Goal: Task Accomplishment & Management: Use online tool/utility

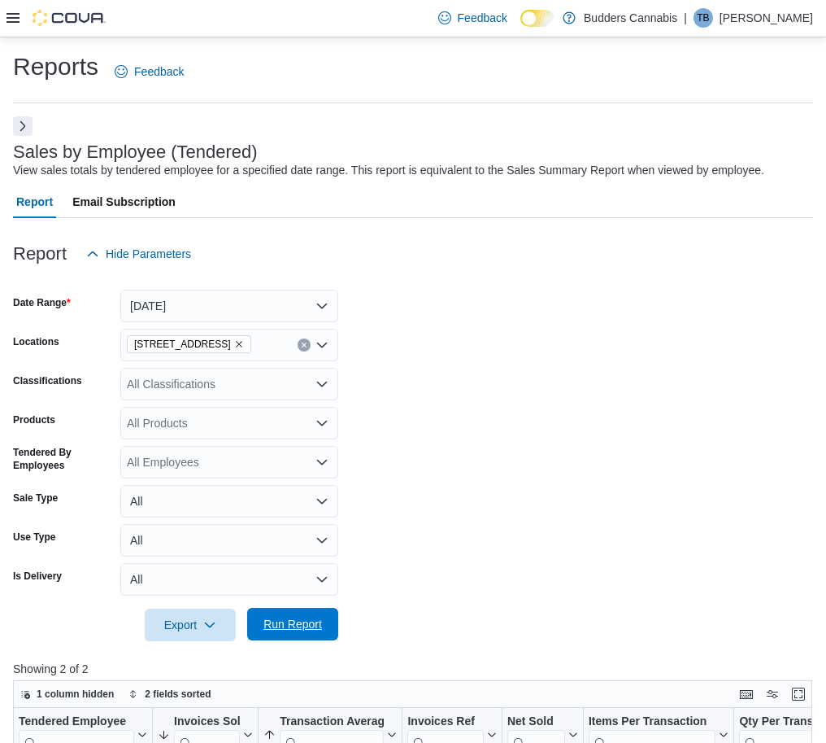
scroll to position [305, 0]
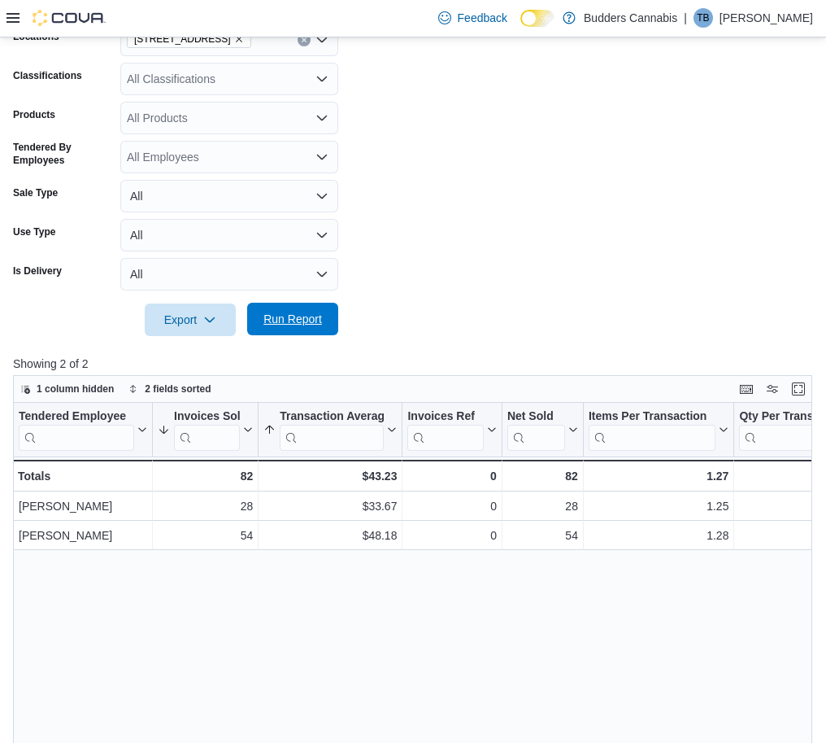
click at [320, 322] on span "Run Report" at bounding box center [293, 319] width 59 height 16
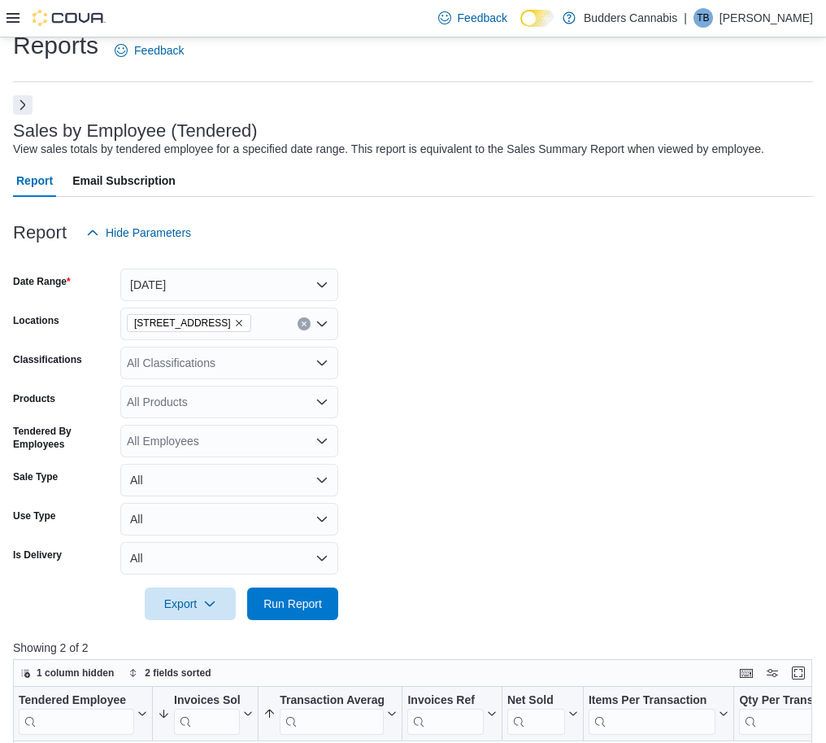
scroll to position [0, 0]
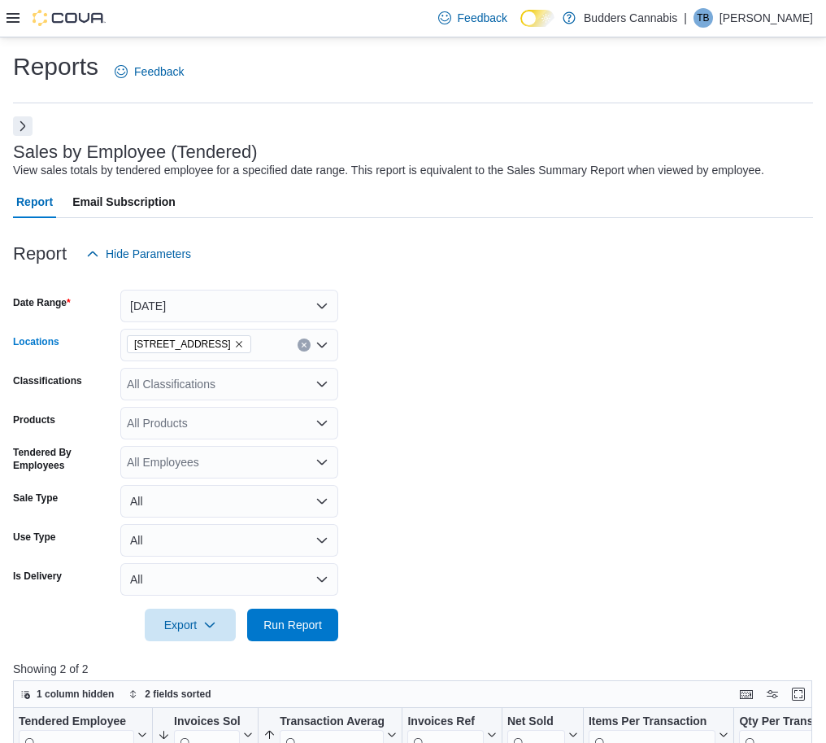
click at [239, 344] on icon "Remove 1212 Dundas St. W. D from selection in this group" at bounding box center [239, 344] width 10 height 10
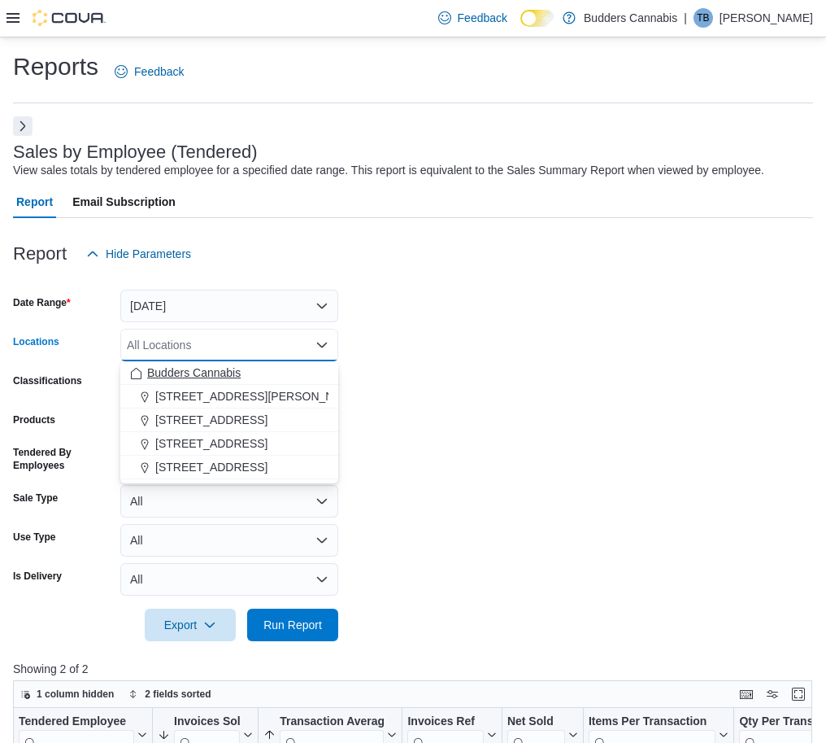
click at [213, 372] on span "Budders Cannabis" at bounding box center [194, 372] width 94 height 16
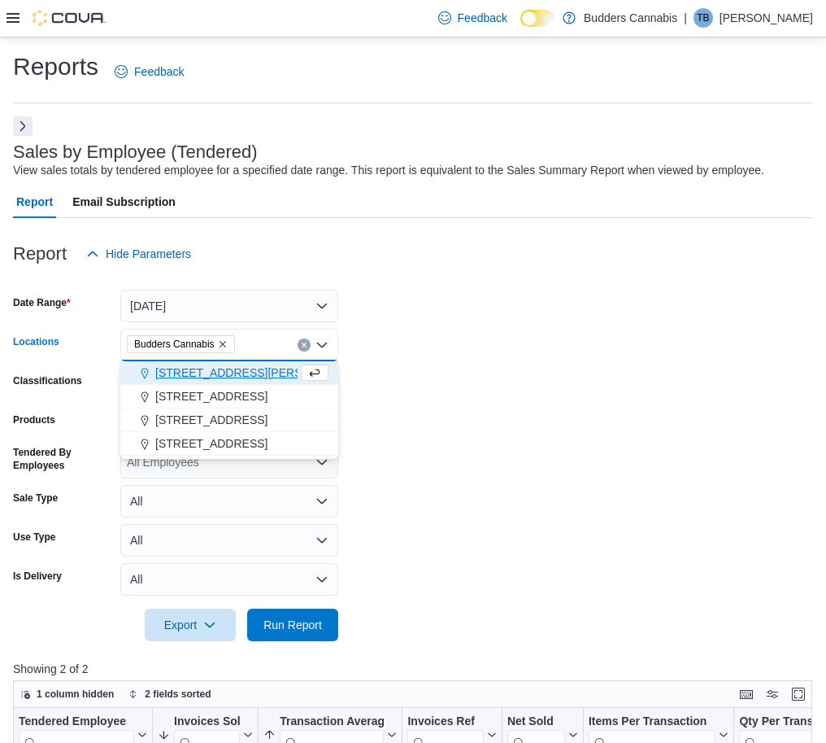
click at [468, 487] on form "Date Range [DATE] Locations [GEOGRAPHIC_DATA] Cannabis Combo box. Selected. Bud…" at bounding box center [413, 455] width 800 height 371
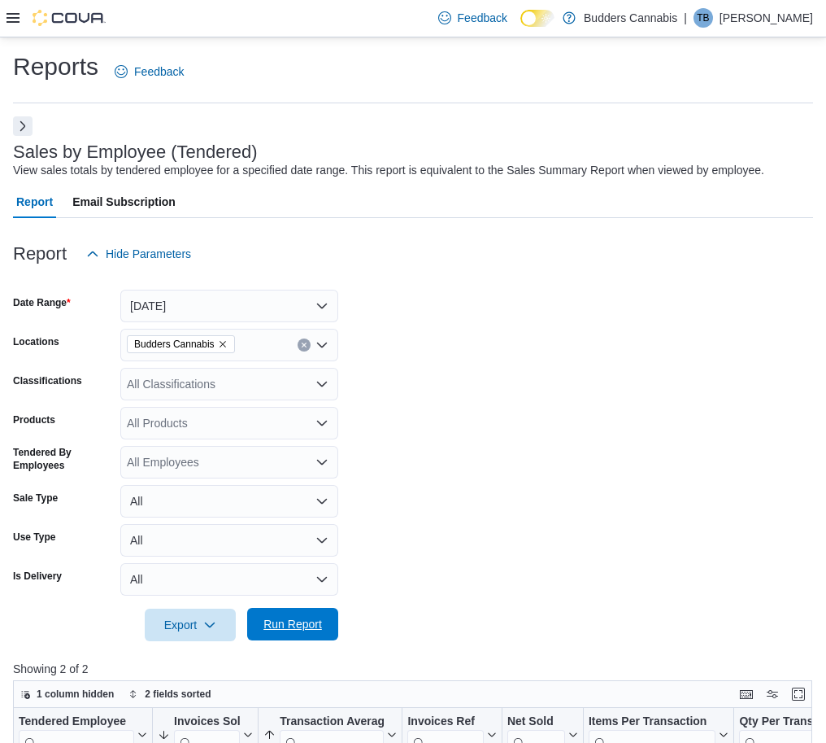
click at [274, 628] on span "Run Report" at bounding box center [293, 624] width 59 height 16
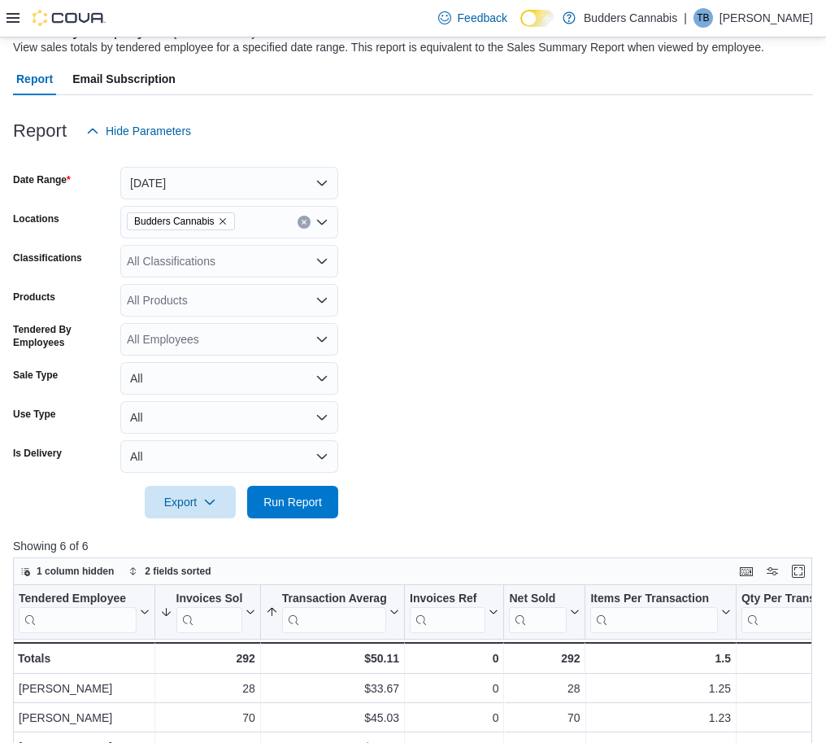
scroll to position [102, 0]
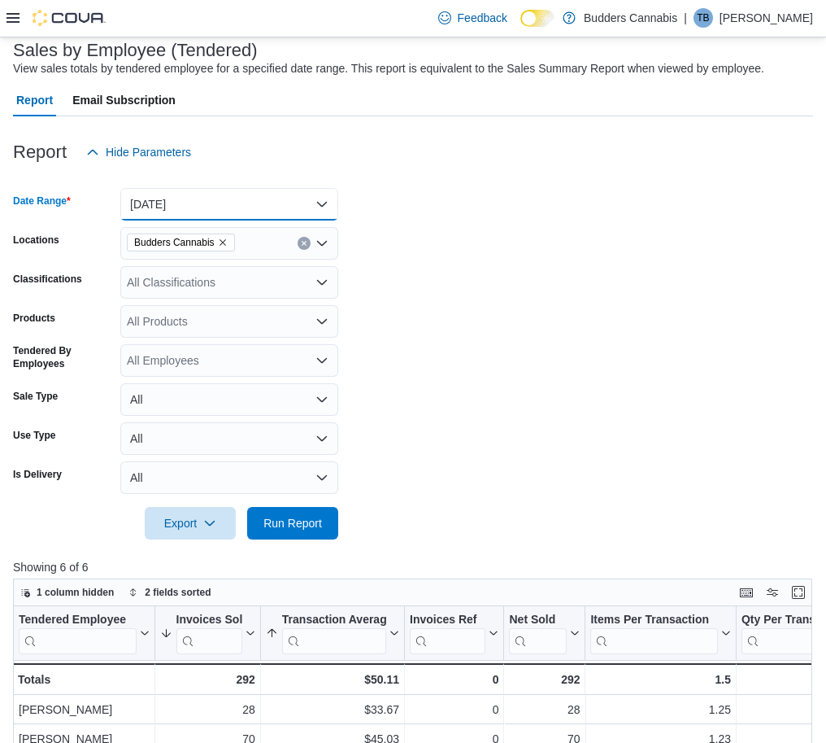
click at [207, 207] on button "[DATE]" at bounding box center [229, 204] width 218 height 33
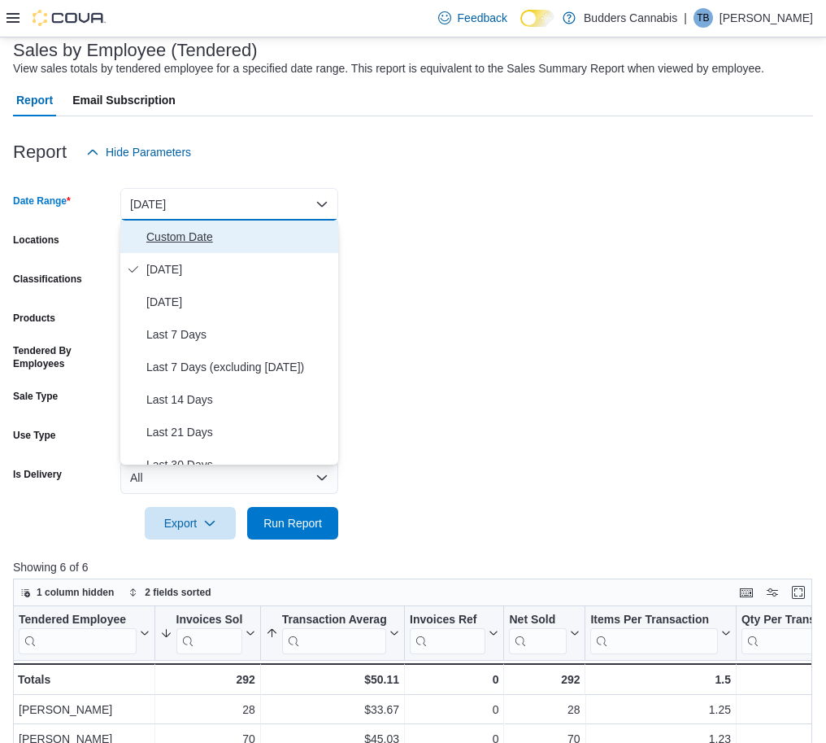
click at [196, 231] on span "Custom Date" at bounding box center [238, 237] width 185 height 20
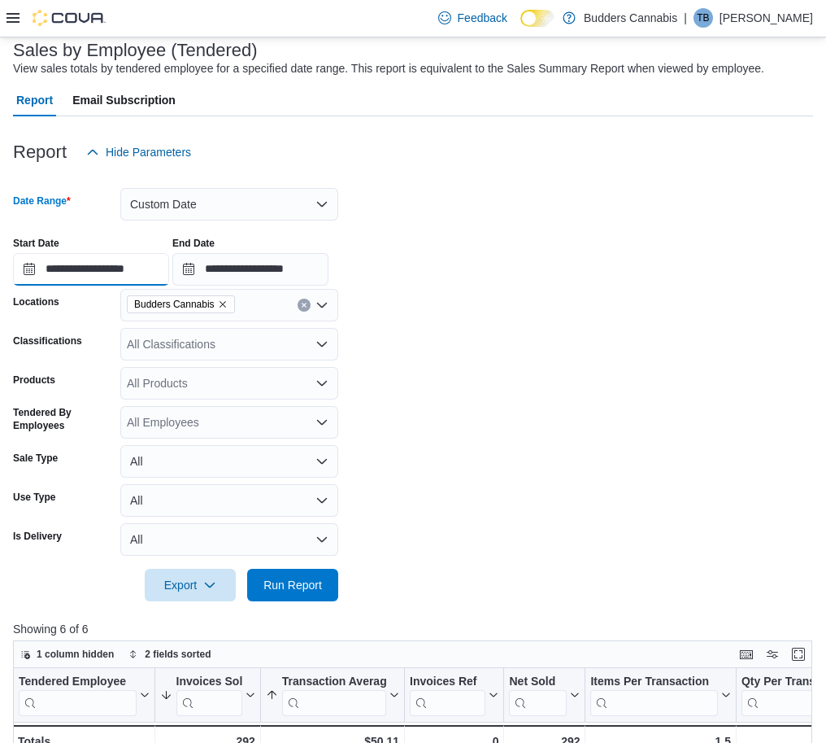
click at [93, 266] on input "**********" at bounding box center [91, 269] width 156 height 33
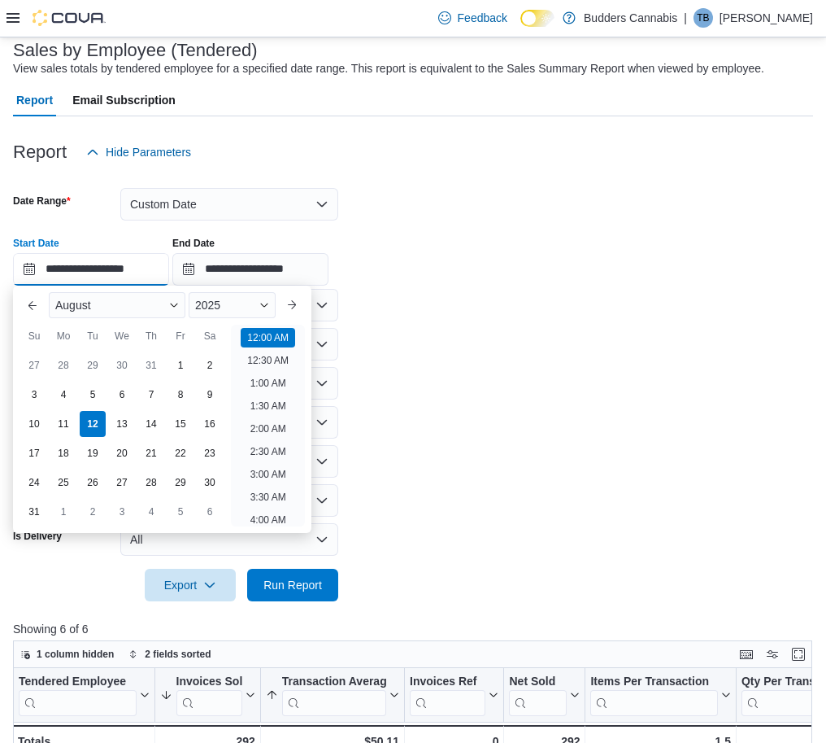
scroll to position [50, 0]
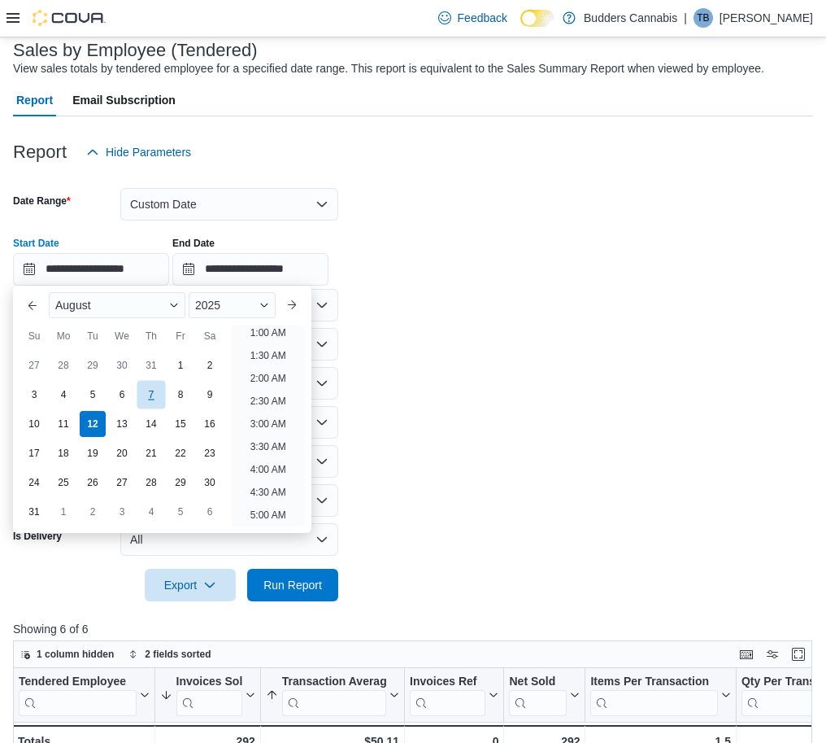
click at [158, 395] on div "7" at bounding box center [151, 394] width 28 height 28
type input "**********"
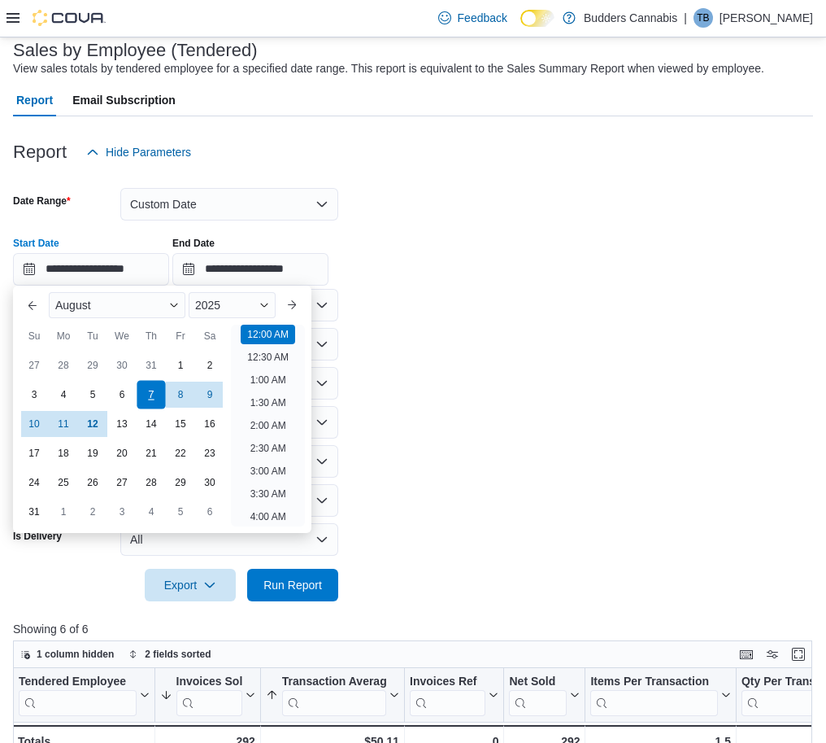
click at [151, 395] on div "7" at bounding box center [151, 394] width 28 height 28
click at [257, 268] on input "**********" at bounding box center [250, 269] width 156 height 33
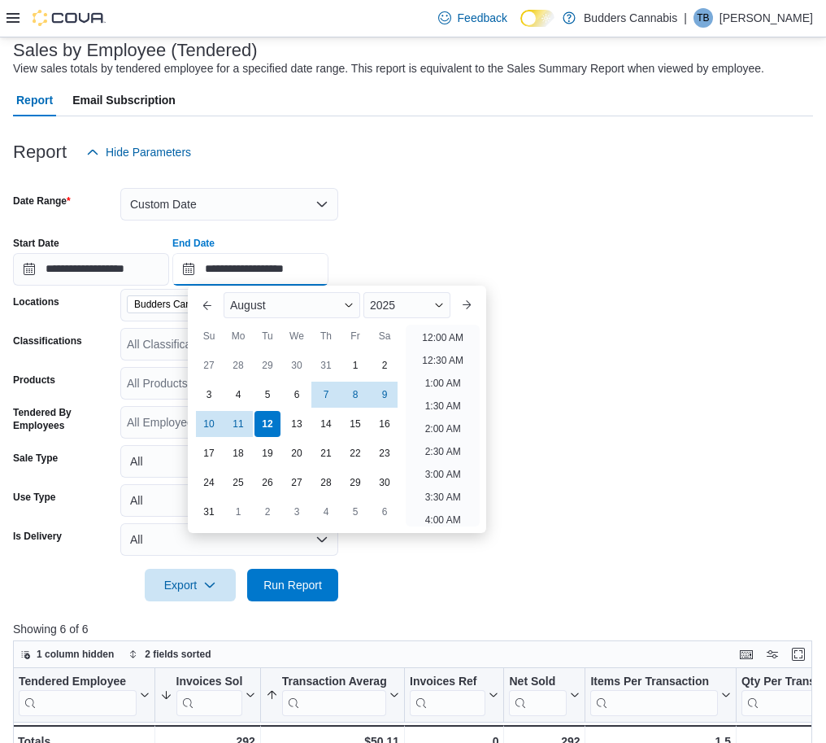
scroll to position [895, 0]
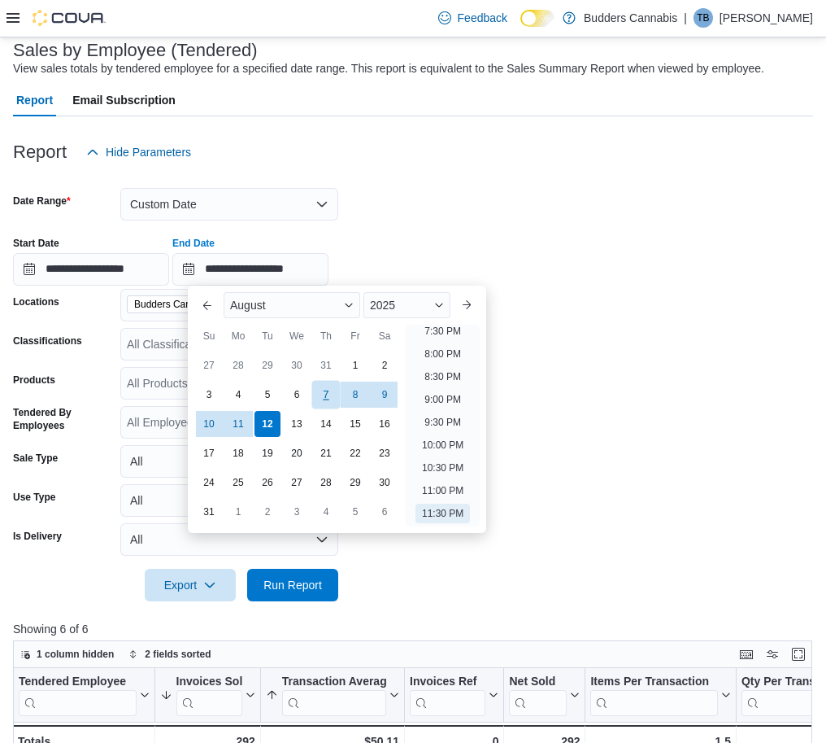
click at [326, 387] on div "7" at bounding box center [326, 394] width 28 height 28
type input "**********"
click at [645, 319] on form "**********" at bounding box center [413, 384] width 800 height 433
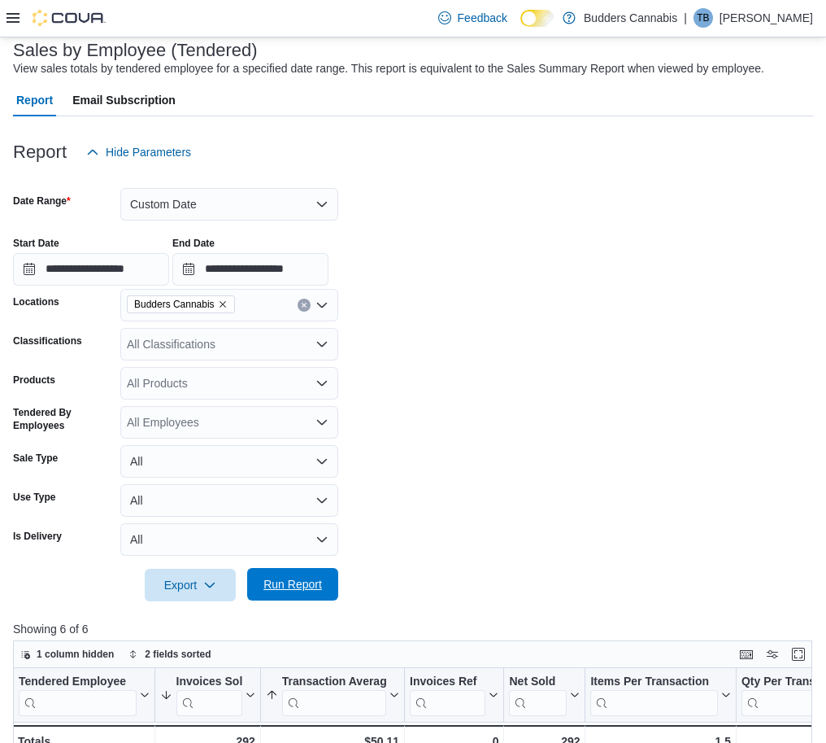
click at [323, 577] on span "Run Report" at bounding box center [293, 584] width 72 height 33
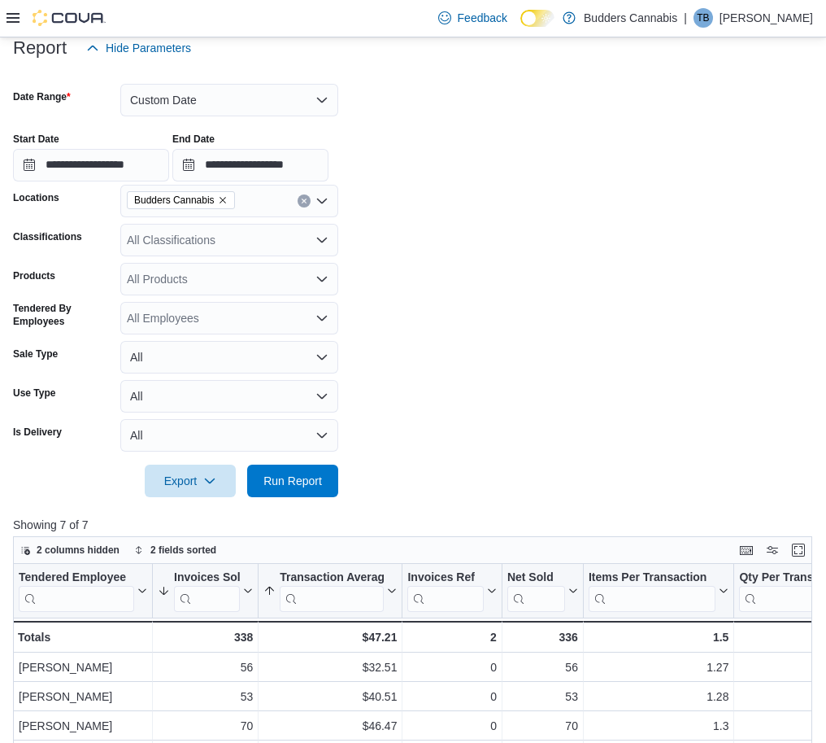
scroll to position [203, 0]
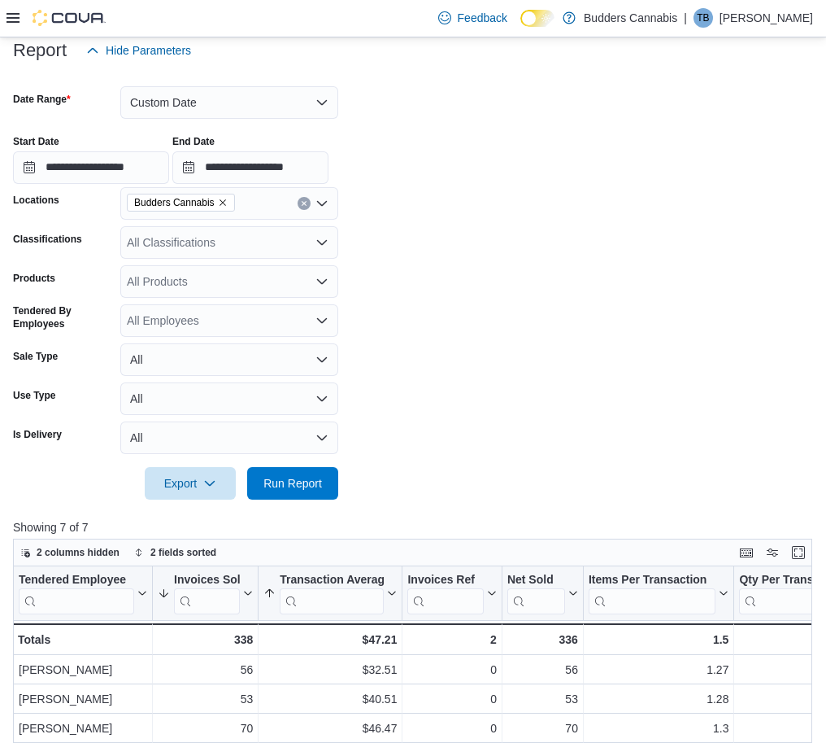
click at [220, 199] on icon "Remove Budders Cannabis from selection in this group" at bounding box center [223, 203] width 10 height 10
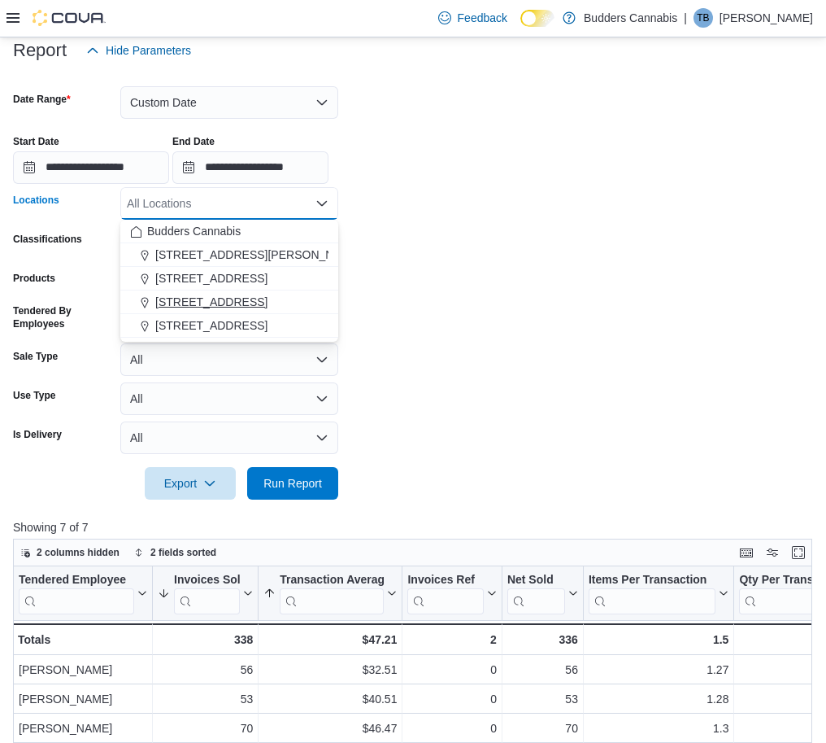
click at [224, 298] on span "[STREET_ADDRESS]" at bounding box center [211, 302] width 112 height 16
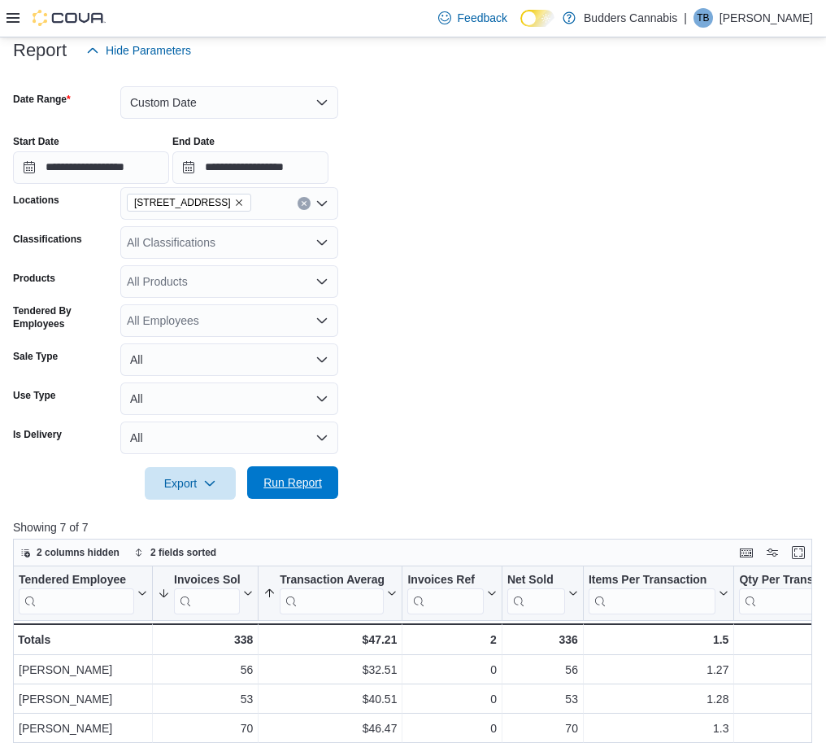
click at [292, 490] on span "Run Report" at bounding box center [293, 482] width 59 height 16
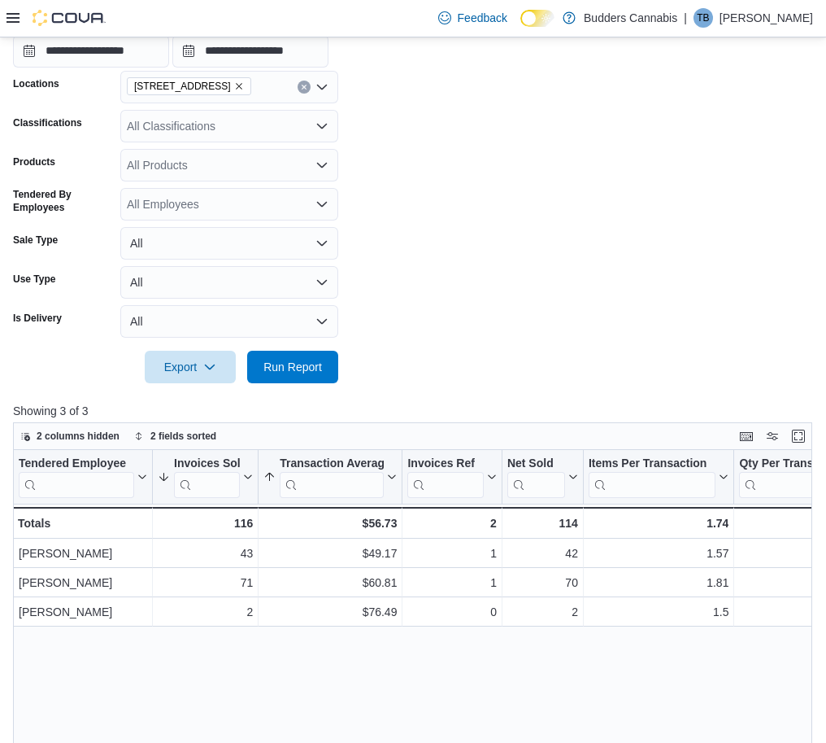
scroll to position [203, 0]
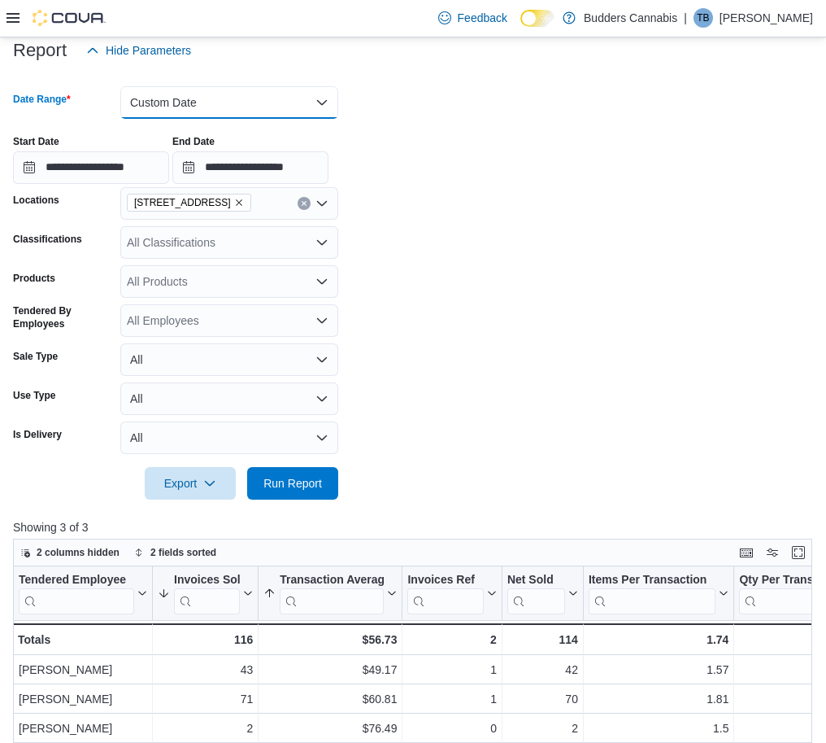
click at [203, 104] on button "Custom Date" at bounding box center [229, 102] width 218 height 33
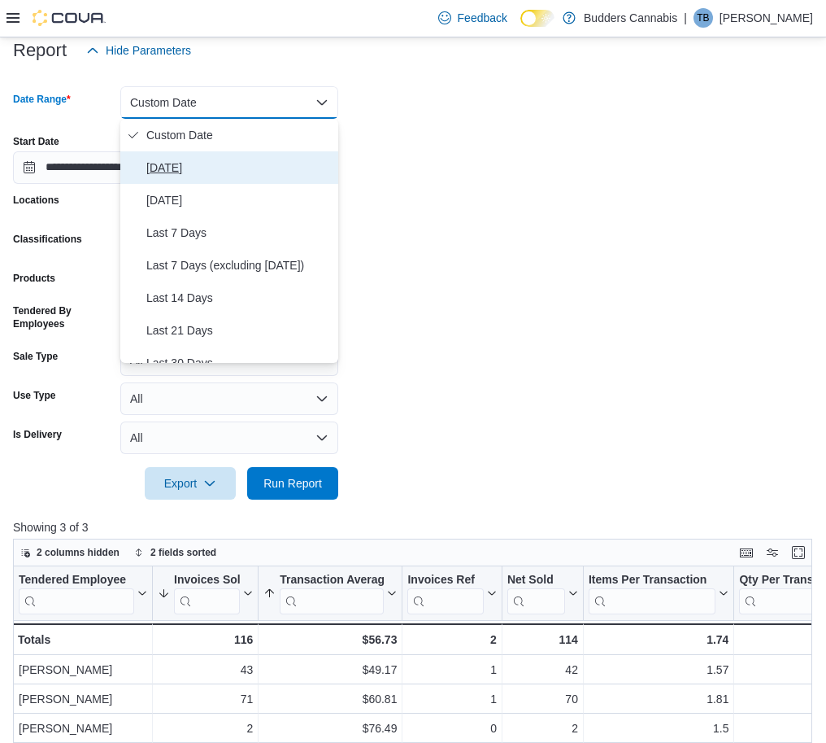
click at [166, 167] on span "[DATE]" at bounding box center [238, 168] width 185 height 20
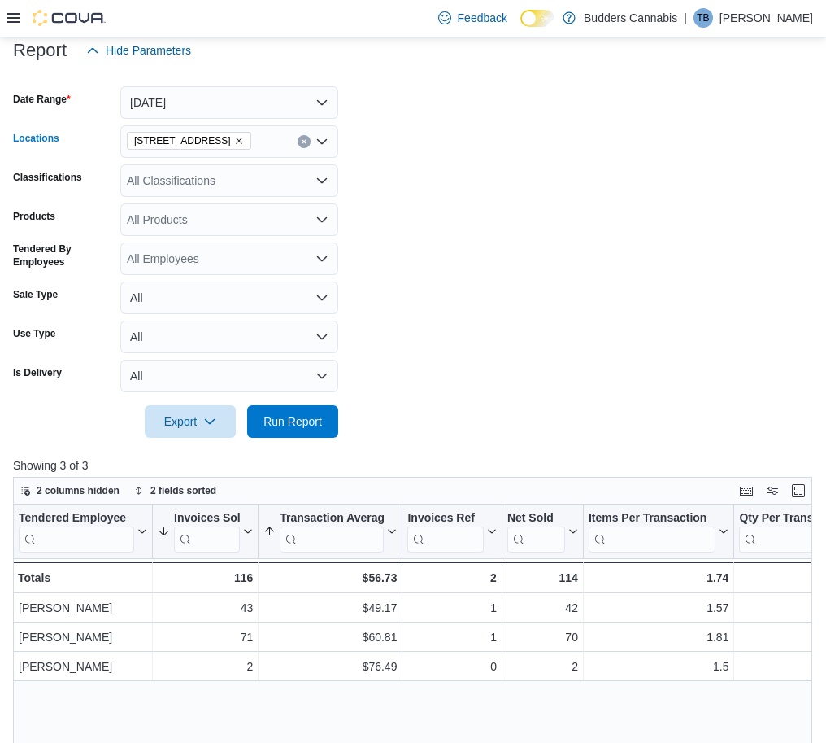
click at [244, 137] on icon "Remove 3466 Dundas St. W Unit 1 from selection in this group" at bounding box center [239, 141] width 10 height 10
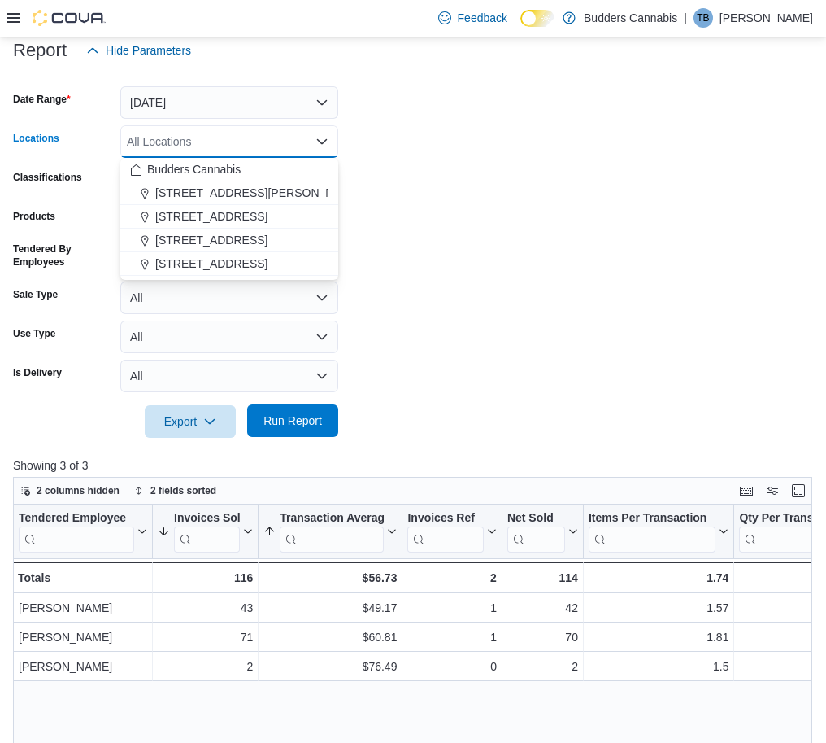
click at [299, 421] on span "Run Report" at bounding box center [293, 420] width 59 height 16
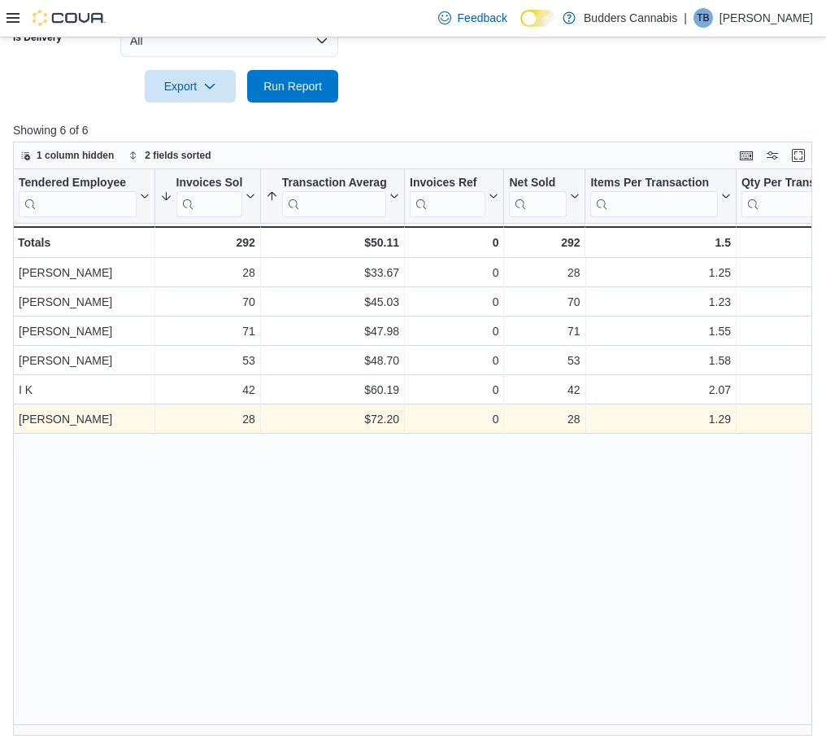
scroll to position [544, 0]
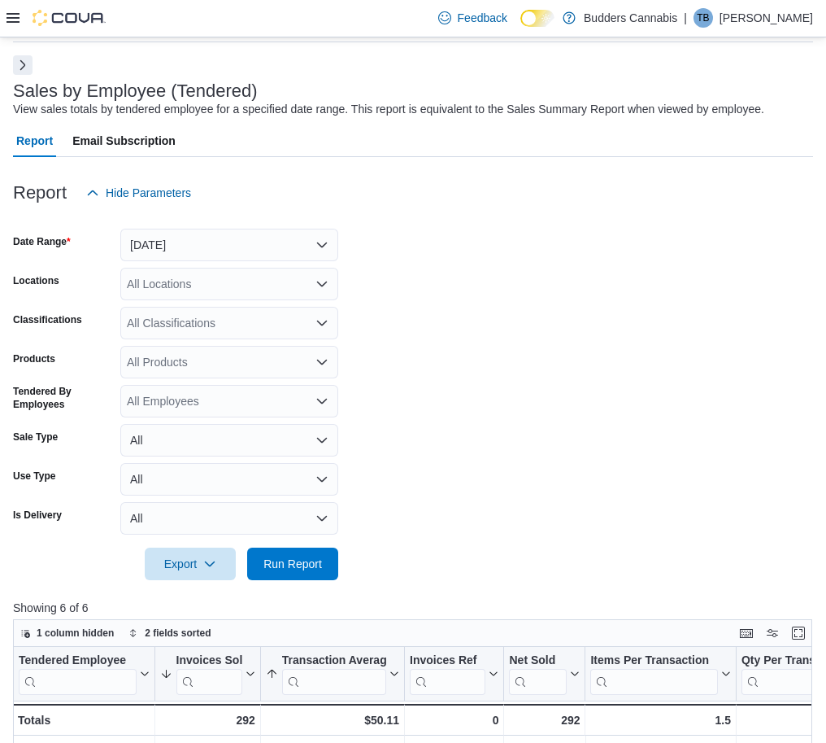
scroll to position [0, 0]
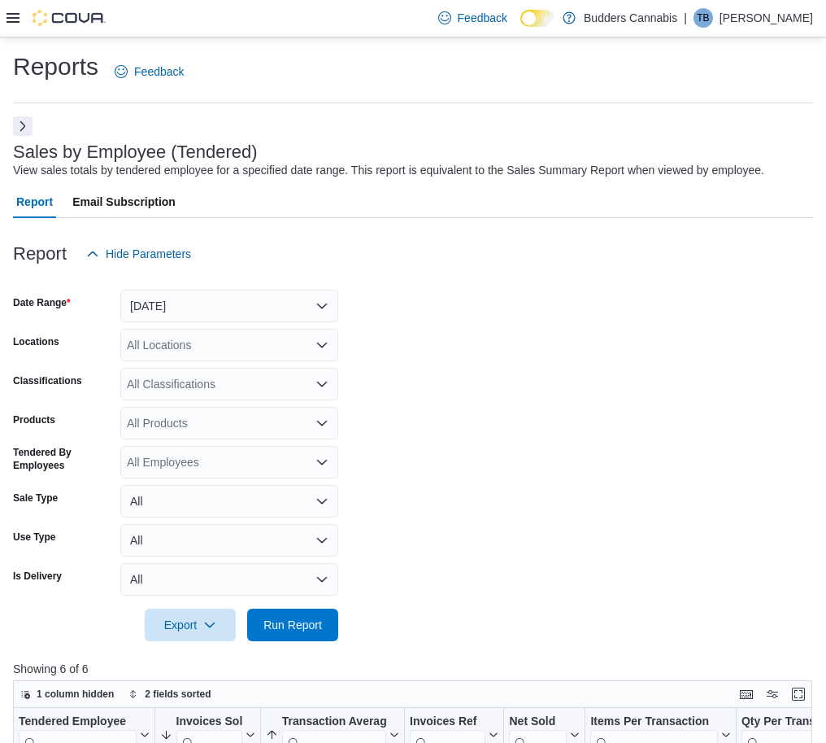
click at [379, 76] on div "Reports Feedback" at bounding box center [413, 71] width 800 height 42
